Goal: Task Accomplishment & Management: Complete application form

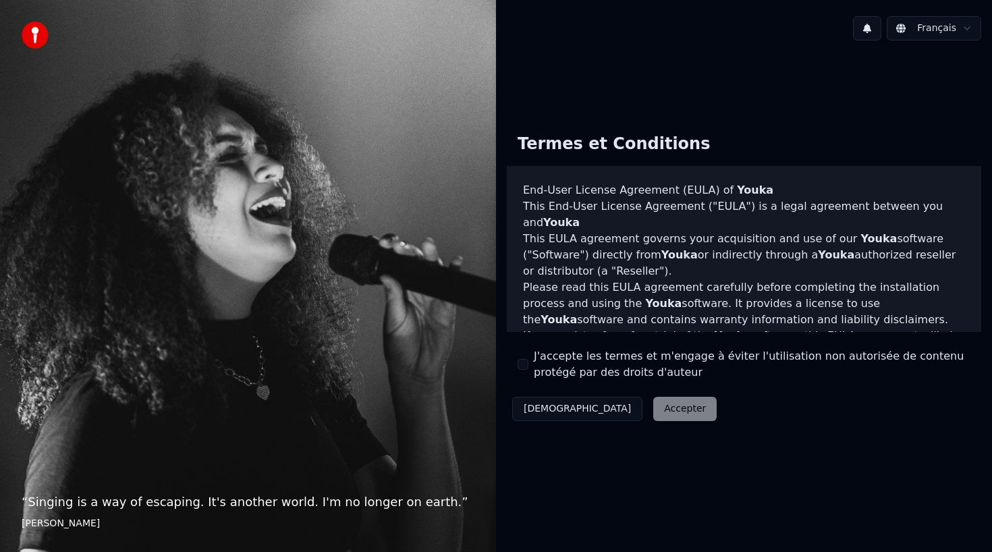
click at [622, 411] on div "Décliner Accepter" at bounding box center [614, 409] width 215 height 35
click at [527, 363] on button "J'accepte les termes et m'engage à éviter l'utilisation non autorisée de conten…" at bounding box center [523, 364] width 11 height 11
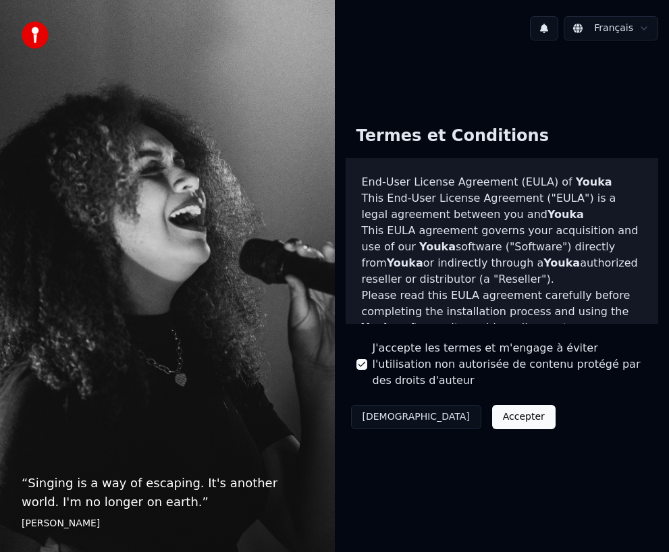
click at [492, 417] on button "Accepter" at bounding box center [523, 417] width 63 height 24
